Goal: Navigation & Orientation: Understand site structure

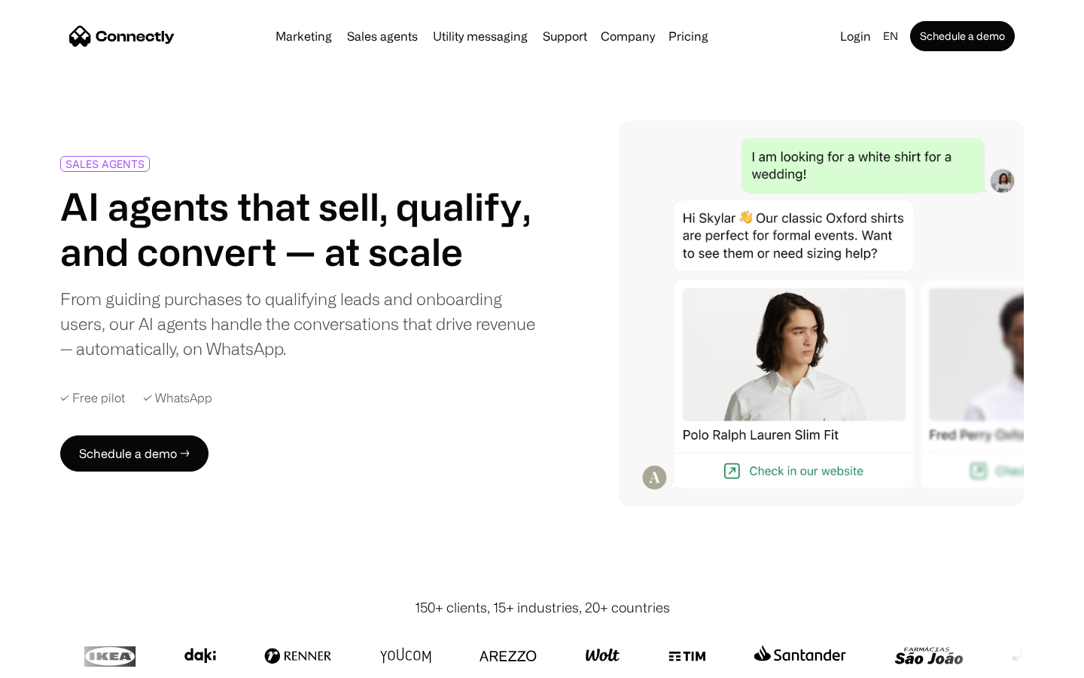
scroll to position [4193, 0]
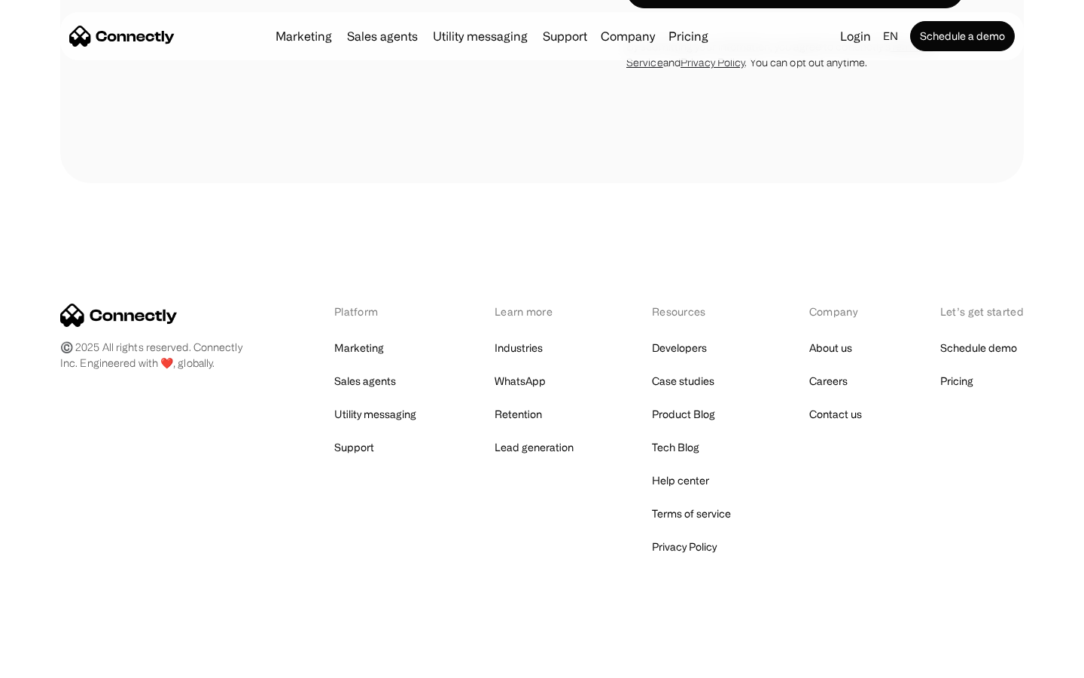
scroll to position [1290, 0]
